Goal: Task Accomplishment & Management: Manage account settings

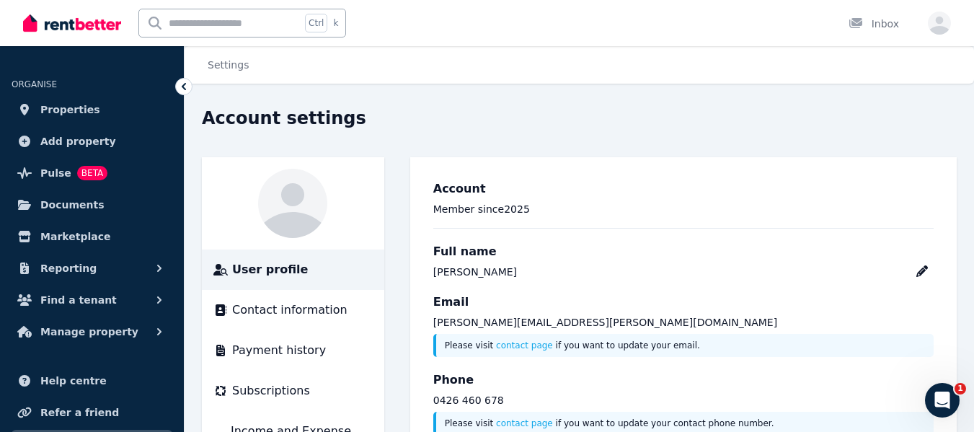
scroll to position [72, 0]
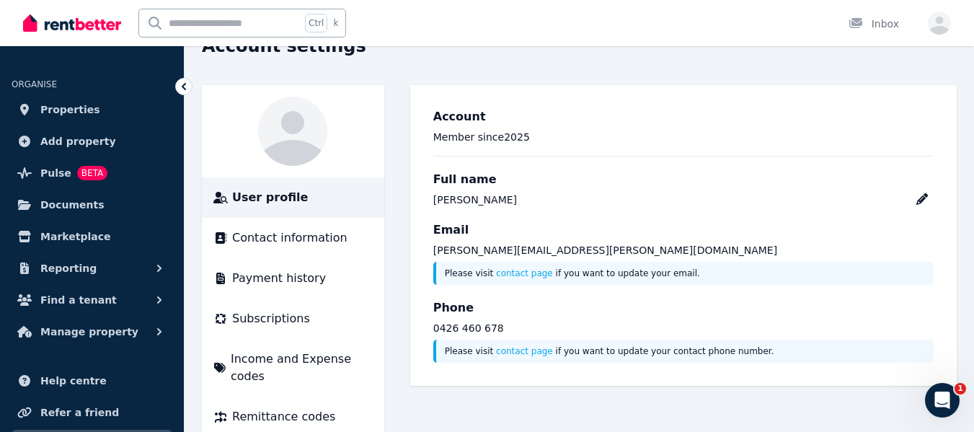
click at [74, 108] on span "Properties" at bounding box center [70, 109] width 60 height 17
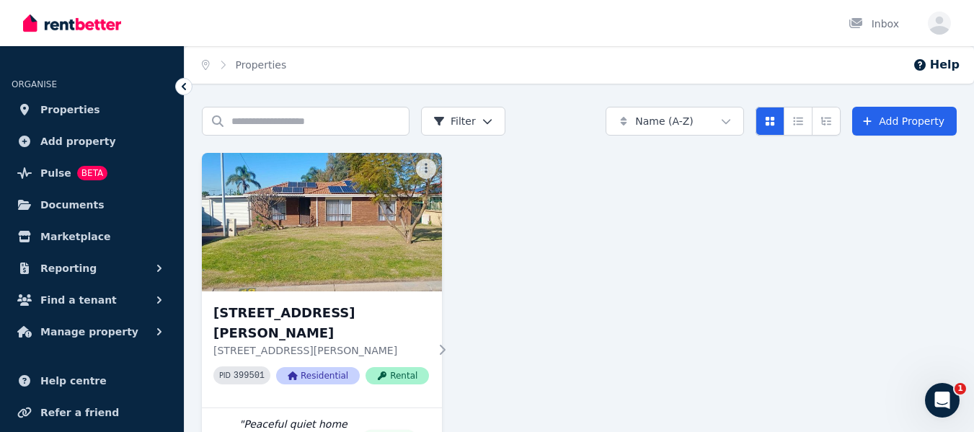
click at [339, 202] on img at bounding box center [322, 222] width 240 height 138
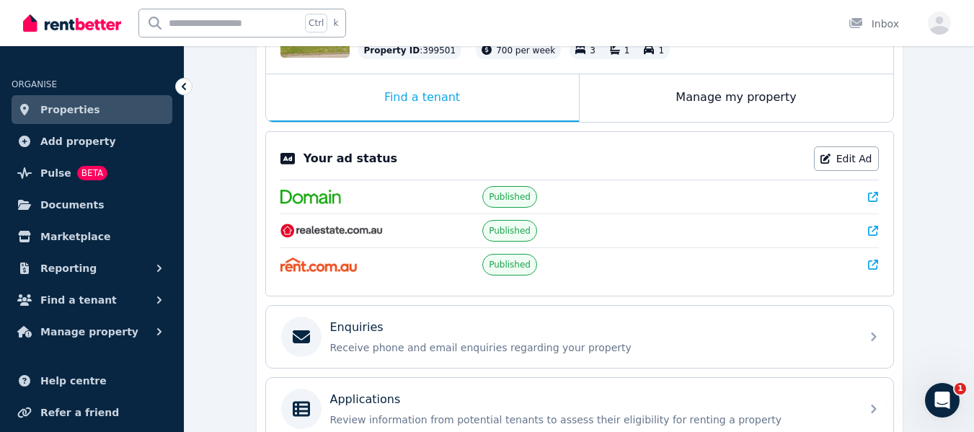
scroll to position [280, 0]
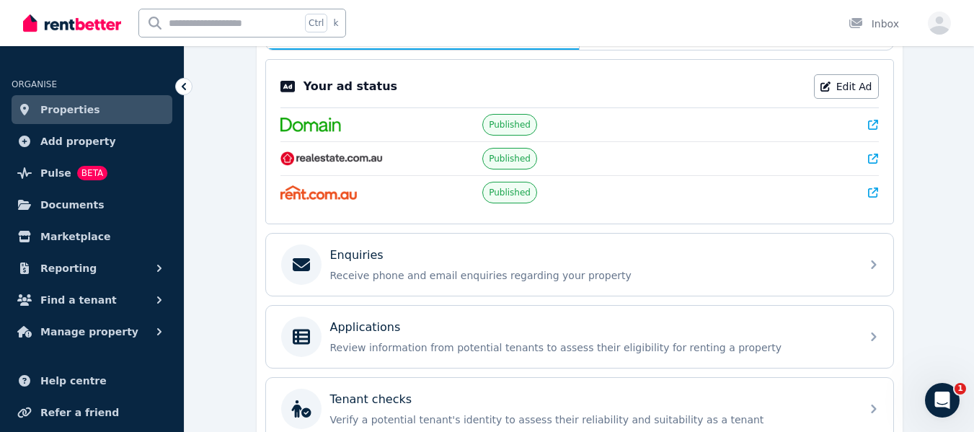
click at [351, 252] on p "Enquiries" at bounding box center [356, 254] width 53 height 17
